Goal: Information Seeking & Learning: Check status

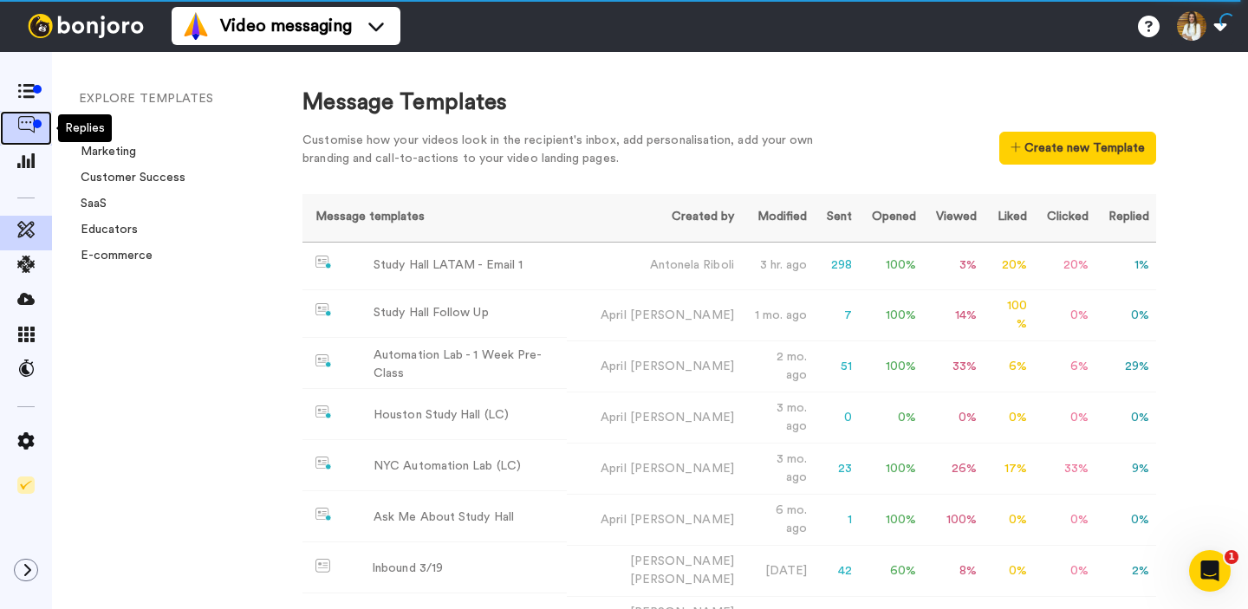
click at [25, 118] on icon at bounding box center [25, 124] width 17 height 17
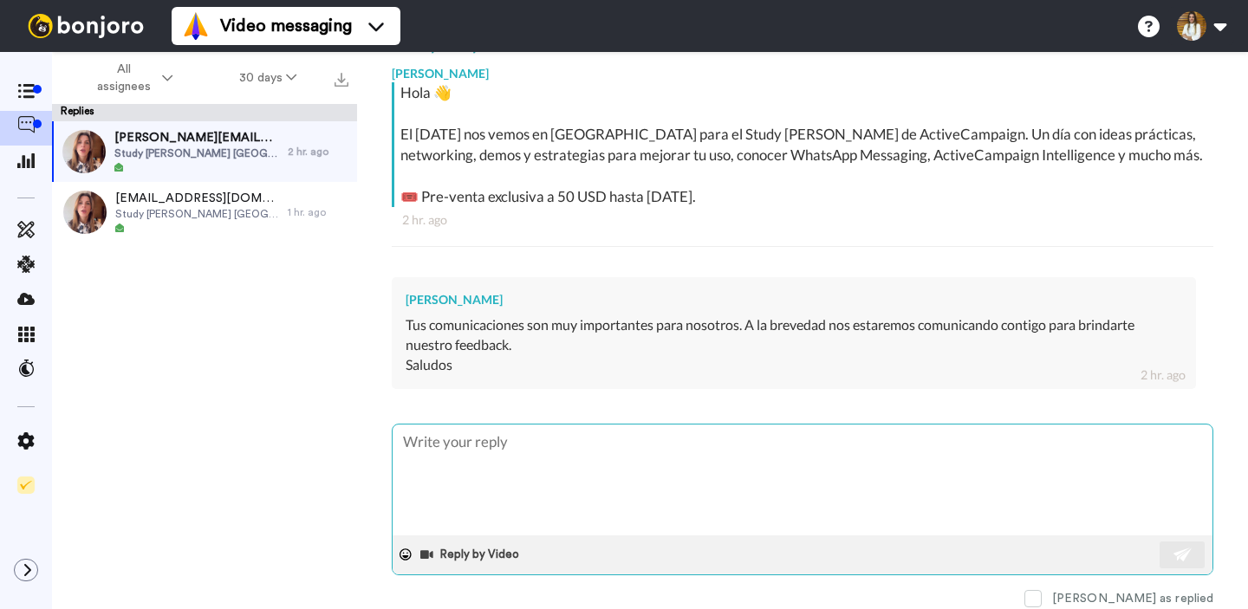
scroll to position [347, 0]
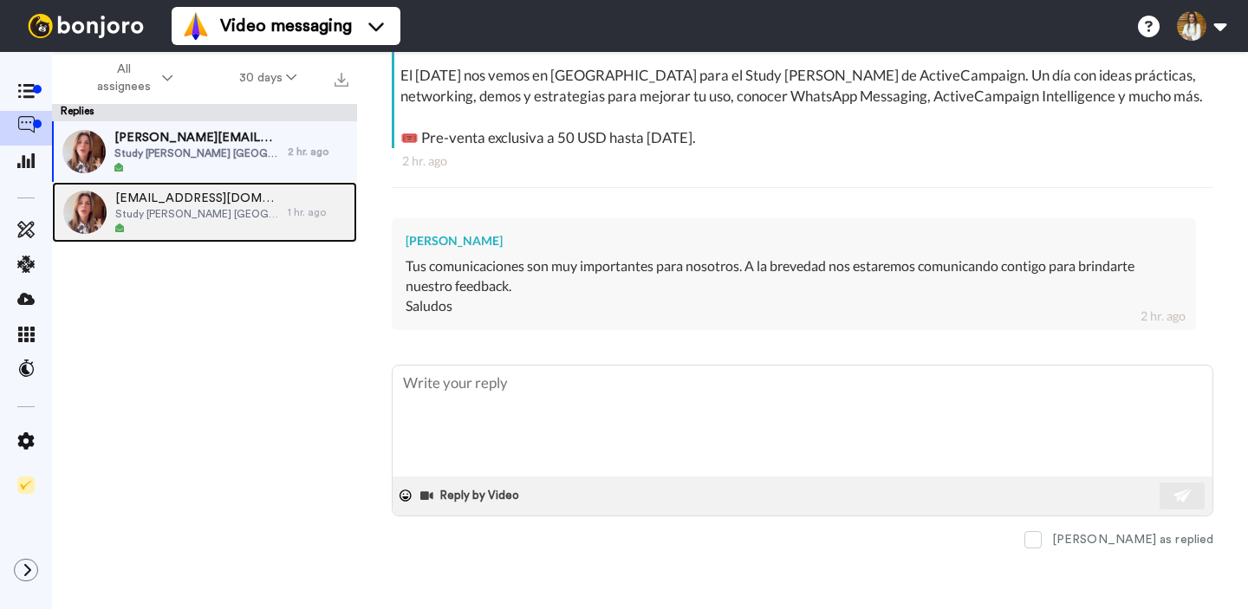
click at [187, 197] on span "hola@marinaescribe.com" at bounding box center [197, 198] width 164 height 17
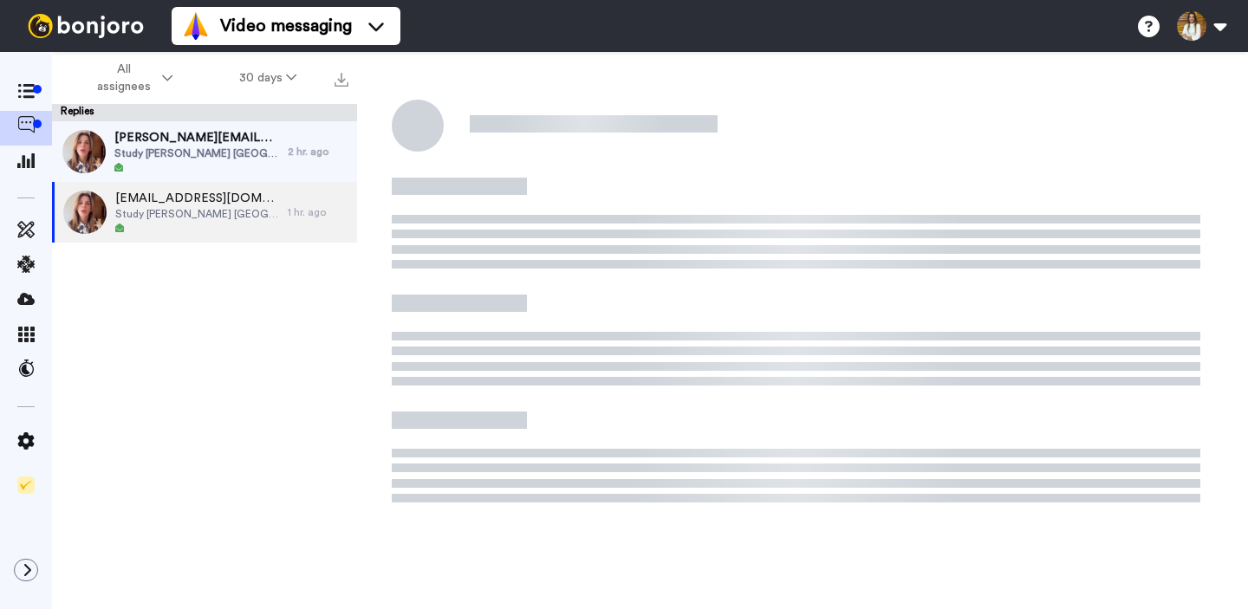
type textarea "x"
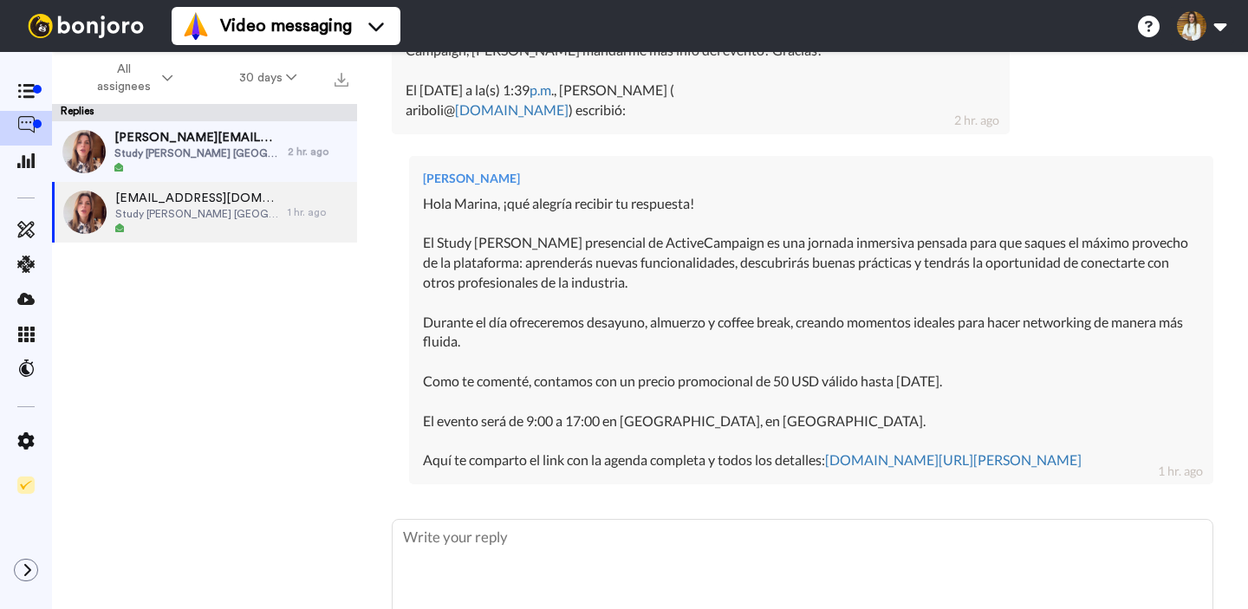
scroll to position [512, 0]
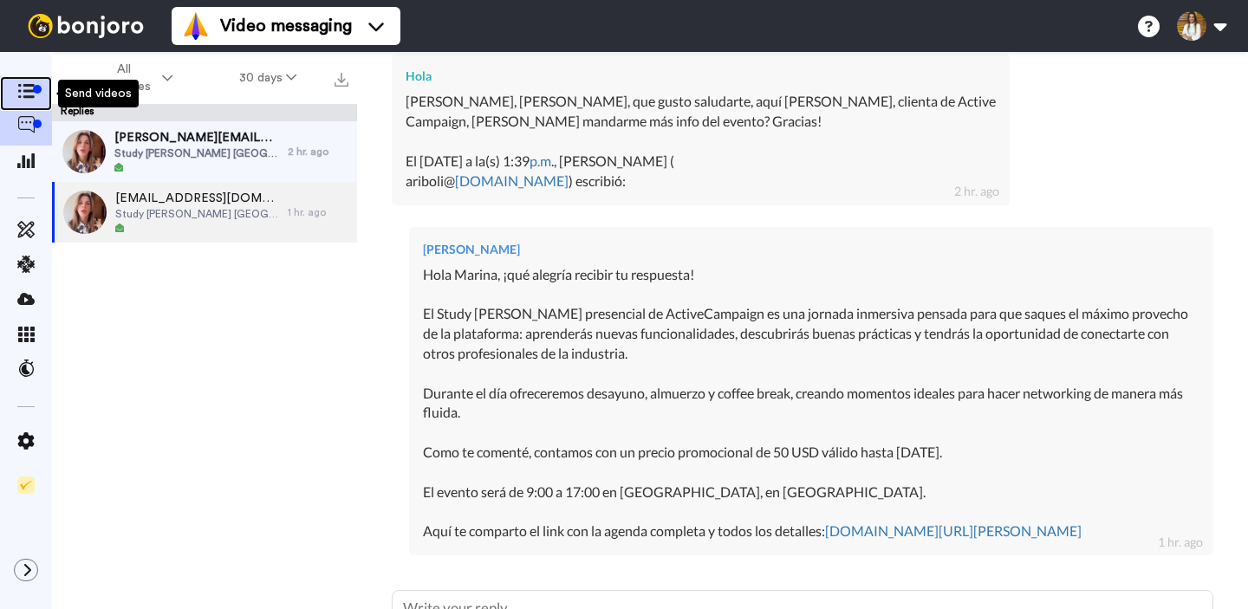
click at [14, 101] on span at bounding box center [26, 93] width 52 height 17
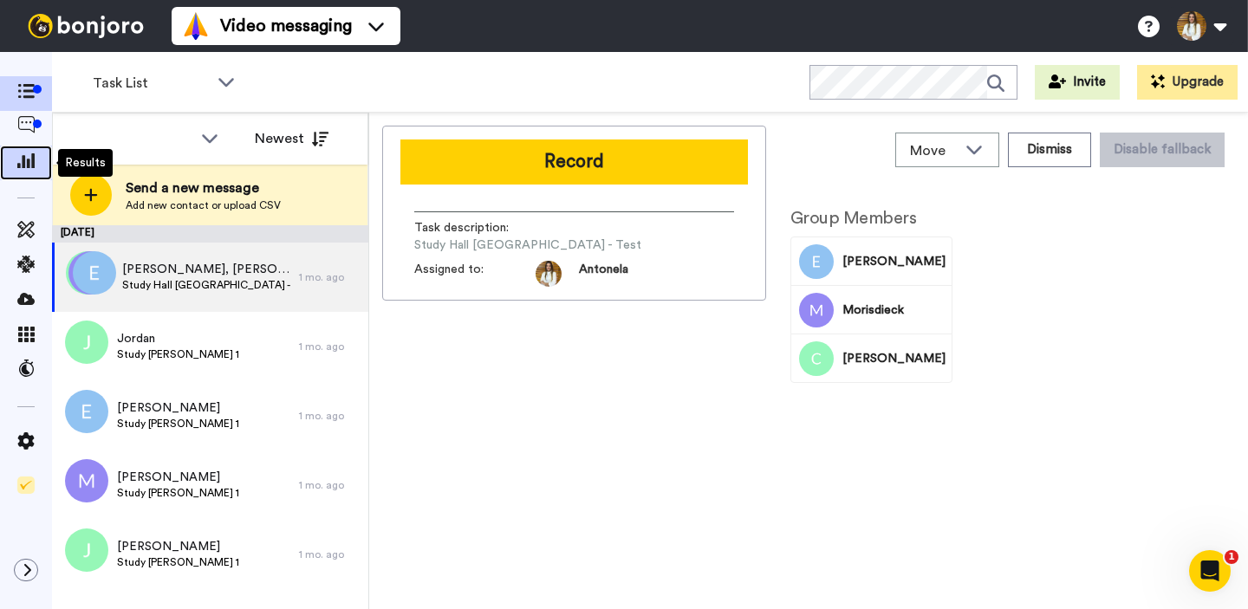
click at [31, 167] on icon at bounding box center [25, 160] width 17 height 16
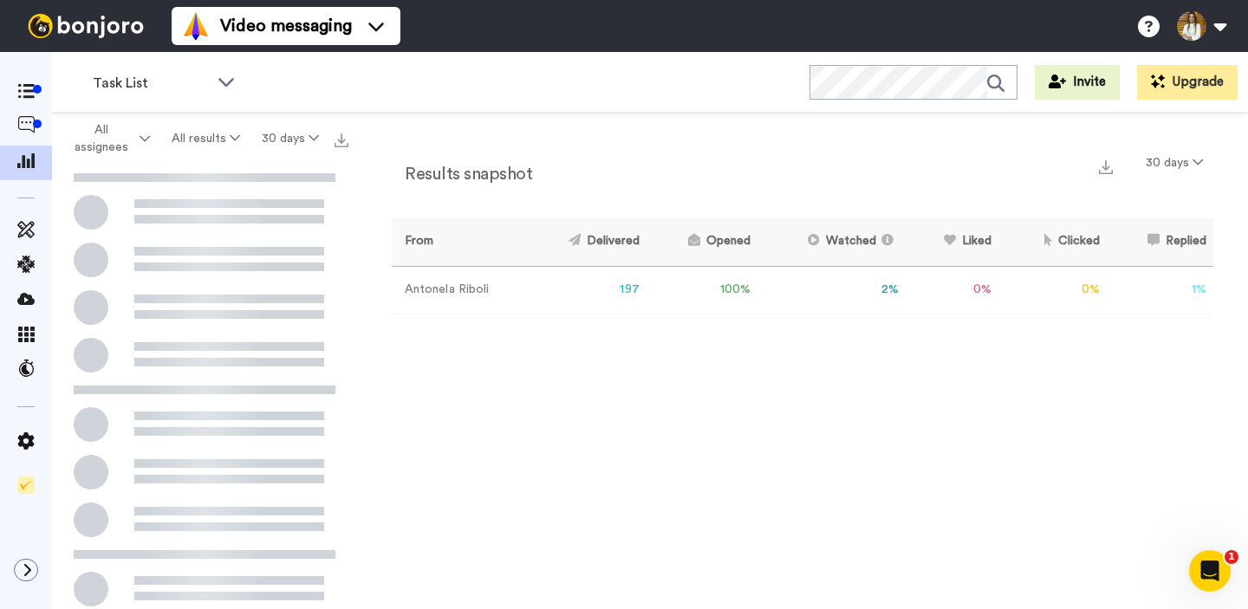
click at [668, 344] on div "Results snapshot 30 days From Delivered Opened Watched Liked Clicked Replied Fa…" at bounding box center [802, 365] width 891 height 505
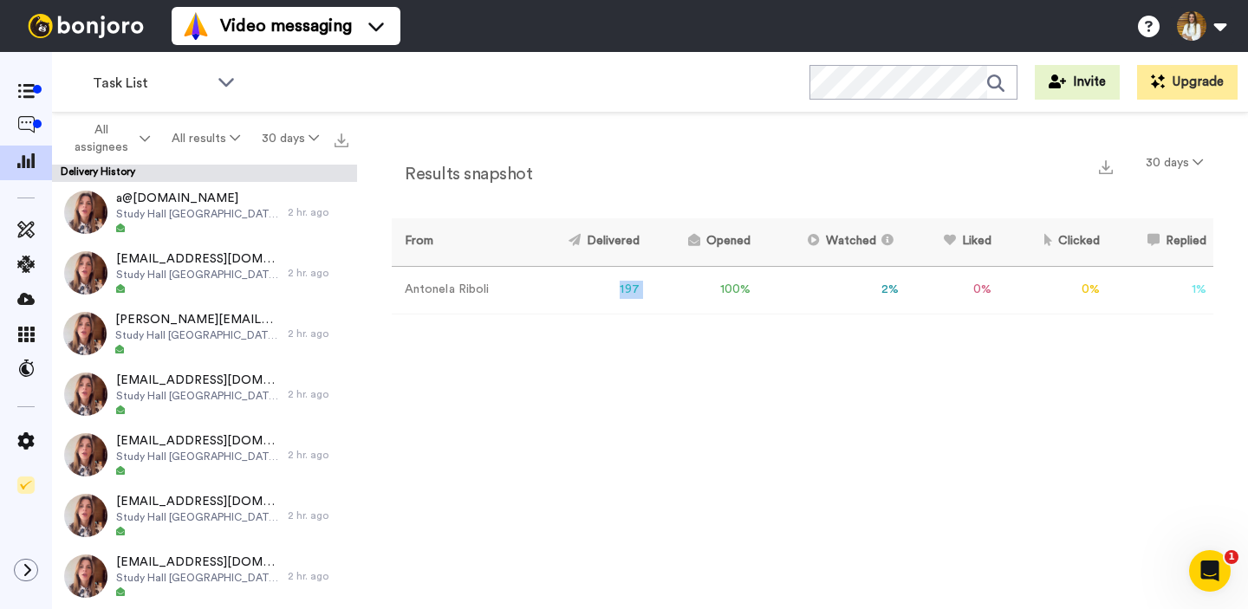
drag, startPoint x: 621, startPoint y: 293, endPoint x: 648, endPoint y: 290, distance: 27.0
click at [648, 290] on tr "[PERSON_NAME] 197 100 % 2 % 0 % 0 % 1 % 0" at bounding box center [802, 290] width 821 height 48
click at [648, 290] on td "100 %" at bounding box center [701, 290] width 111 height 48
drag, startPoint x: 928, startPoint y: 293, endPoint x: 833, endPoint y: 295, distance: 95.3
click at [833, 294] on tr "[PERSON_NAME] 197 100 % 2 % 0 % 0 % 1 % 0" at bounding box center [802, 290] width 821 height 48
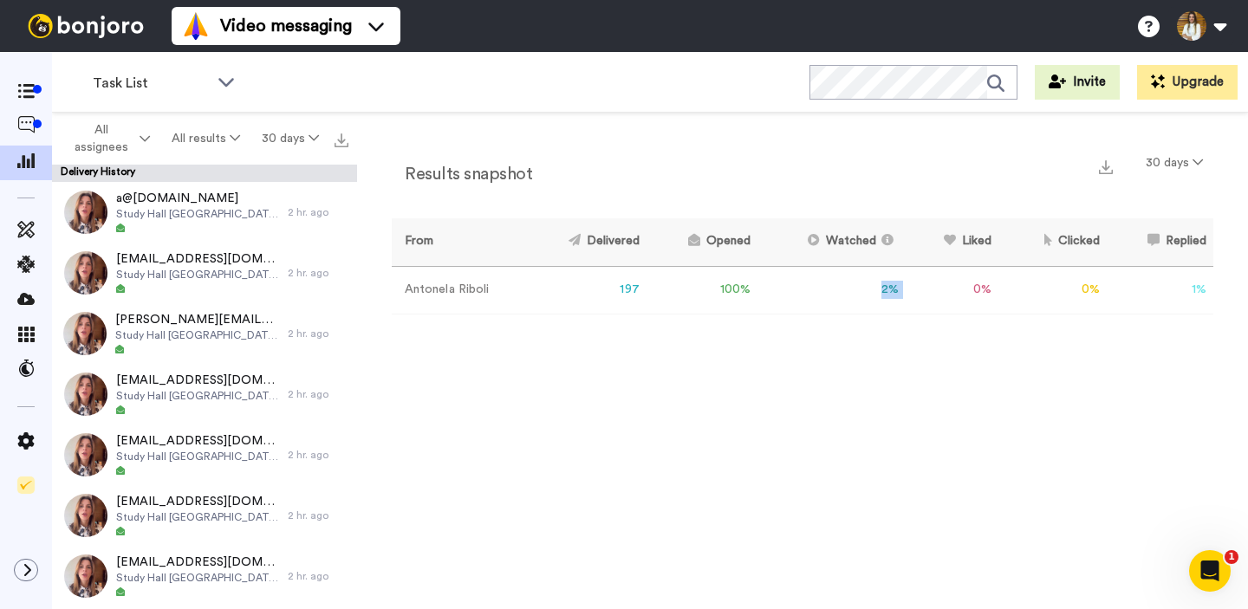
click at [833, 295] on td "2 %" at bounding box center [831, 290] width 149 height 48
drag, startPoint x: 880, startPoint y: 295, endPoint x: 910, endPoint y: 290, distance: 29.8
click at [867, 295] on tr "[PERSON_NAME] 197 100 % 2 % 0 % 0 % 1 % 0" at bounding box center [802, 290] width 821 height 48
click at [994, 286] on td "0 %" at bounding box center [952, 290] width 93 height 48
drag, startPoint x: 969, startPoint y: 295, endPoint x: 848, endPoint y: 315, distance: 122.2
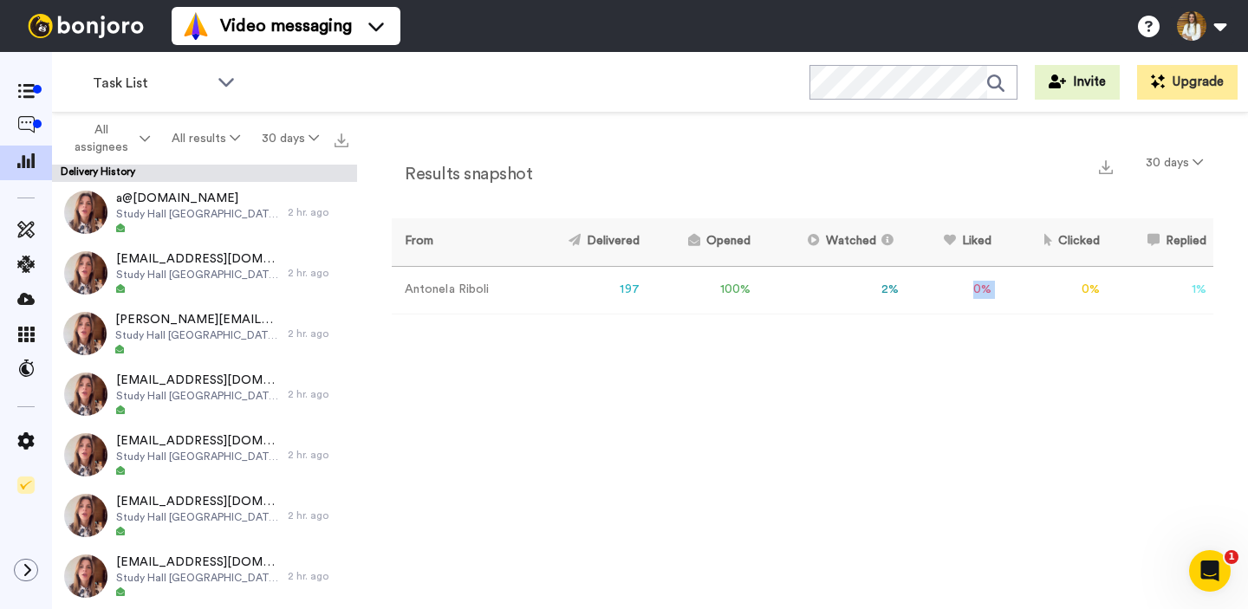
click at [896, 309] on tr "[PERSON_NAME] 197 100 % 2 % 0 % 0 % 1 % 0" at bounding box center [802, 290] width 821 height 48
click at [787, 306] on td "2 %" at bounding box center [831, 290] width 149 height 48
drag, startPoint x: 780, startPoint y: 297, endPoint x: 793, endPoint y: 295, distance: 13.3
click at [781, 296] on td "2 %" at bounding box center [831, 290] width 149 height 48
drag, startPoint x: 839, startPoint y: 293, endPoint x: 1161, endPoint y: 288, distance: 321.4
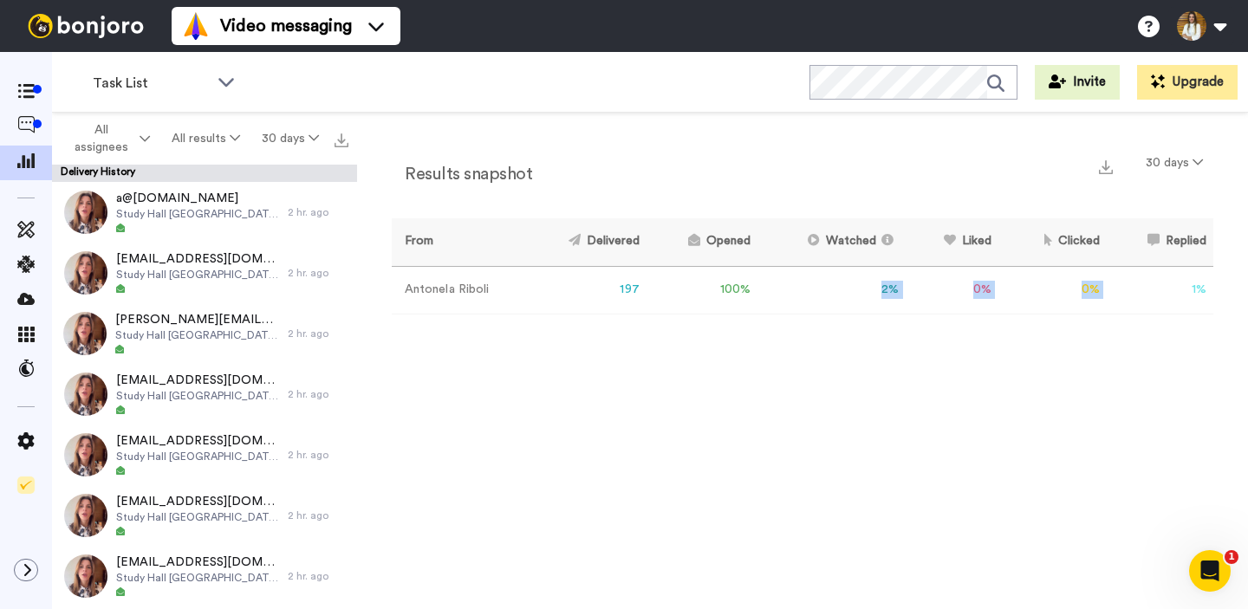
click at [1158, 289] on tr "[PERSON_NAME] 197 100 % 2 % 0 % 0 % 1 % 0" at bounding box center [802, 290] width 821 height 48
click at [1162, 288] on td "1 %" at bounding box center [1159, 290] width 107 height 48
